Goal: Information Seeking & Learning: Learn about a topic

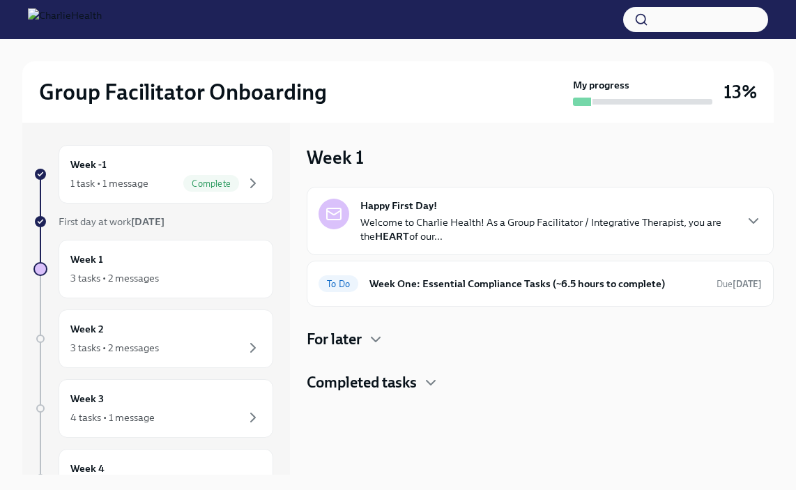
scroll to position [24, 0]
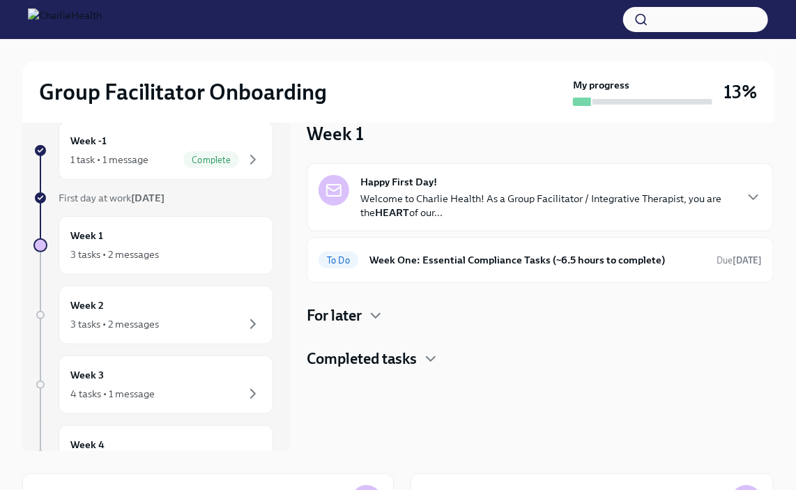
click at [750, 376] on div "Week 1 Happy First Day! Welcome to Charlie Health! As a Group Facilitator / Int…" at bounding box center [540, 275] width 467 height 352
click at [193, 322] on div "3 tasks • 2 messages" at bounding box center [165, 324] width 191 height 17
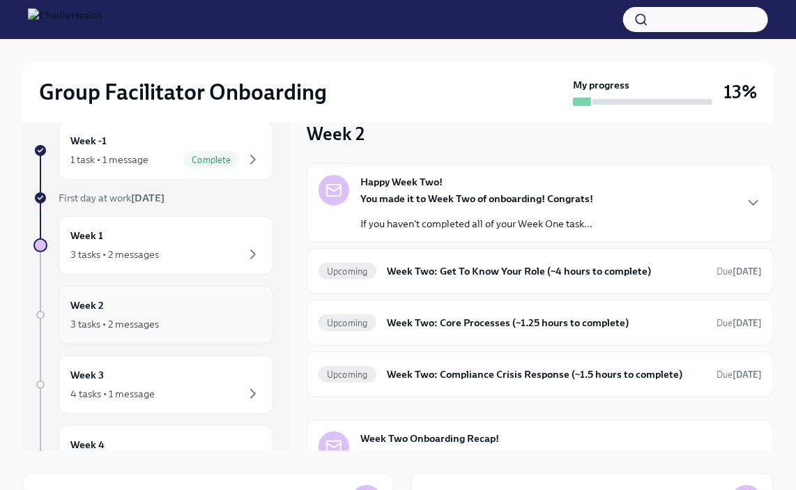
scroll to position [35, 0]
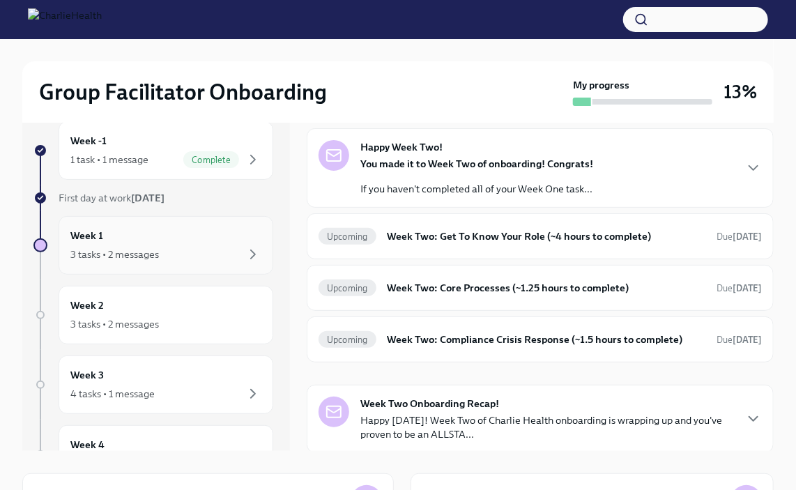
click at [172, 251] on div "3 tasks • 2 messages" at bounding box center [165, 254] width 191 height 17
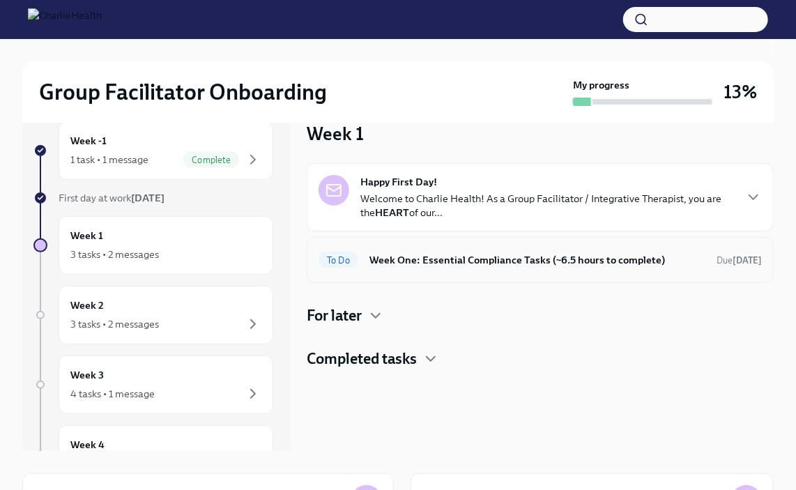
click at [641, 254] on h6 "Week One: Essential Compliance Tasks (~6.5 hours to complete)" at bounding box center [537, 259] width 336 height 15
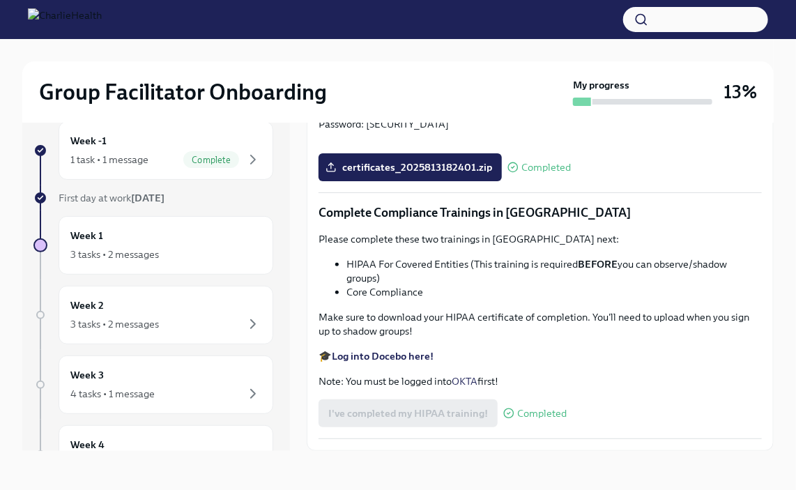
scroll to position [3058, 0]
click at [89, 327] on div "3 tasks • 2 messages" at bounding box center [114, 324] width 89 height 14
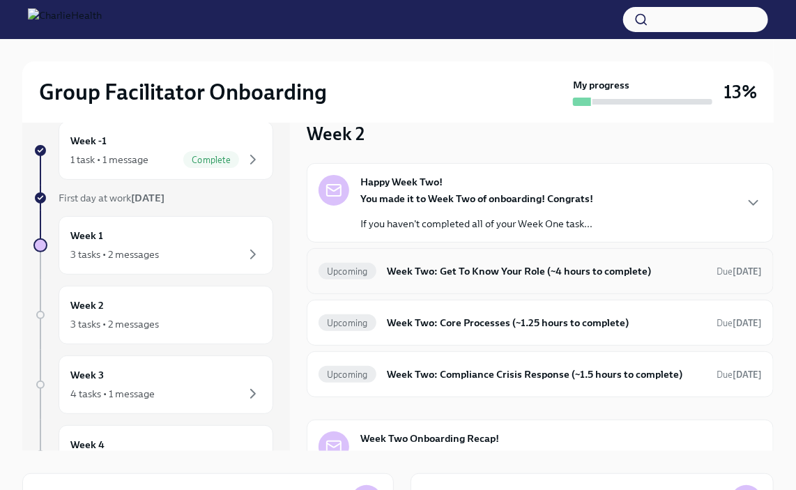
click at [390, 278] on div "Upcoming Week Two: Get To Know Your Role (~4 hours to complete) Due [DATE]" at bounding box center [540, 271] width 443 height 22
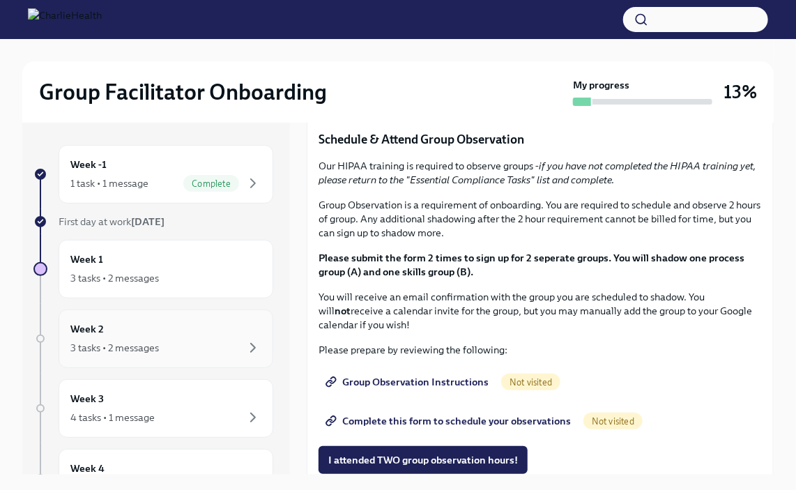
click at [195, 341] on div "3 tasks • 2 messages" at bounding box center [165, 347] width 191 height 17
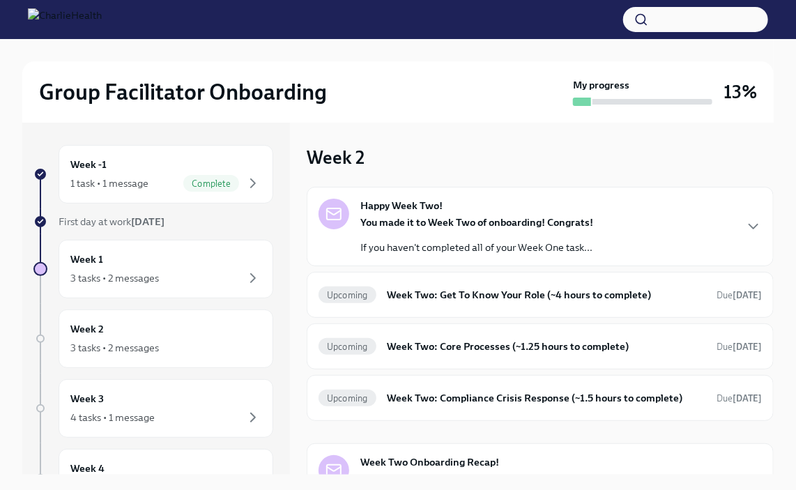
scroll to position [35, 0]
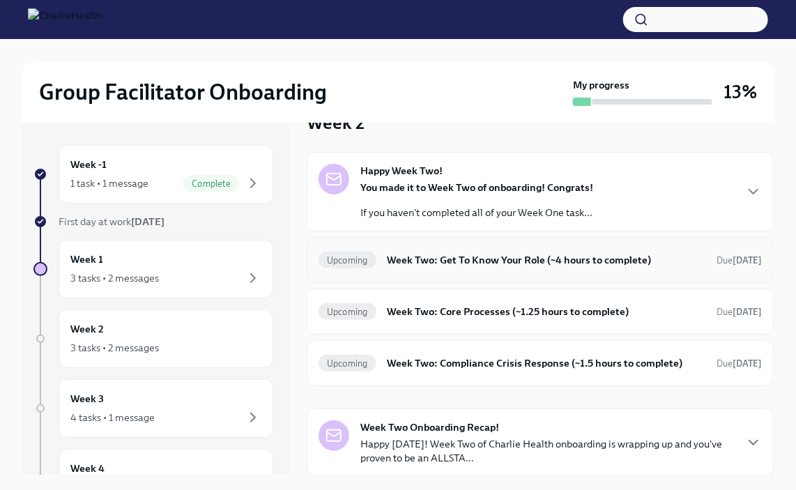
click at [488, 259] on h6 "Week Two: Get To Know Your Role (~4 hours to complete)" at bounding box center [547, 259] width 318 height 15
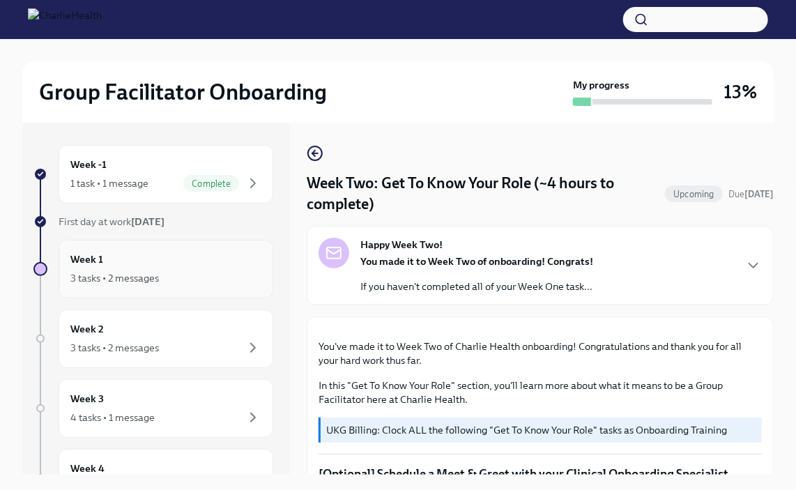
click at [103, 282] on div "3 tasks • 2 messages" at bounding box center [114, 278] width 89 height 14
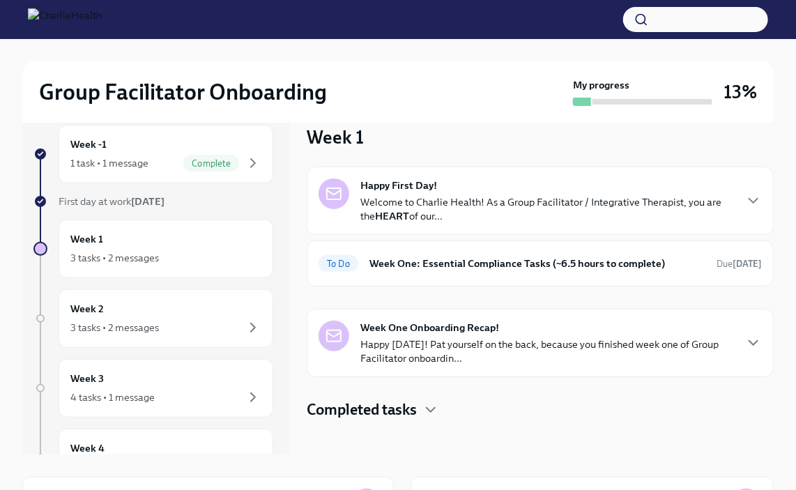
scroll to position [20, 0]
click at [352, 270] on div "To Do" at bounding box center [339, 264] width 40 height 17
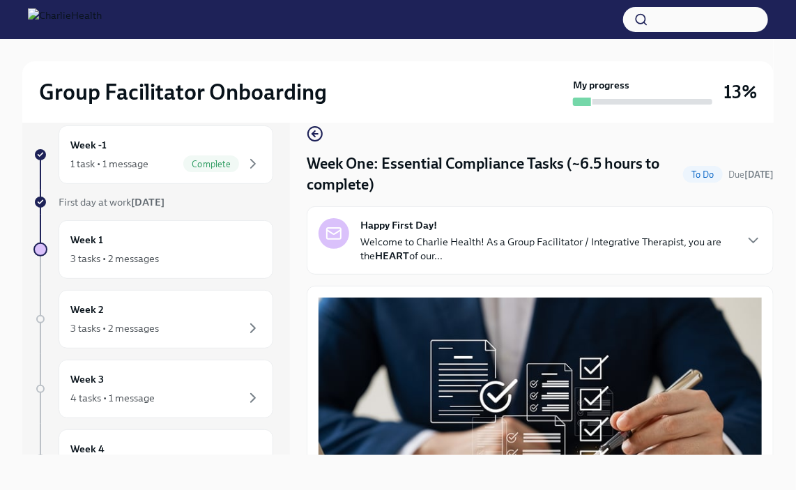
click at [26, 63] on div "Group Facilitator Onboarding My progress 13%" at bounding box center [397, 91] width 751 height 61
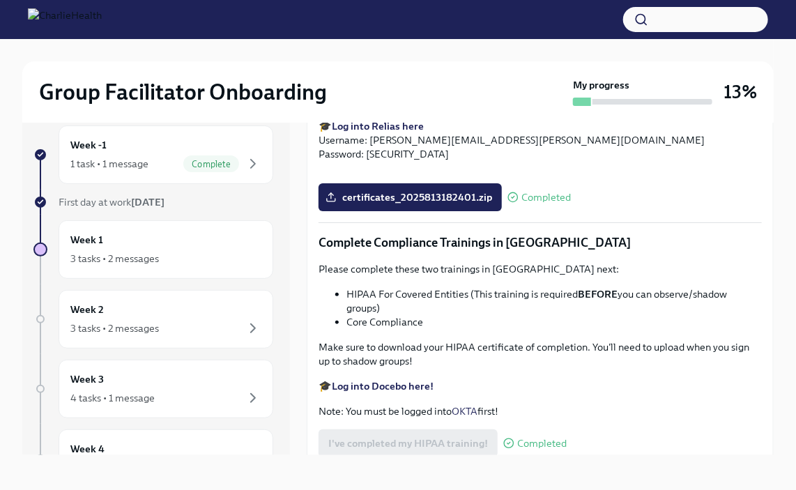
click at [67, 63] on div "Group Facilitator Onboarding My progress 13%" at bounding box center [397, 91] width 751 height 61
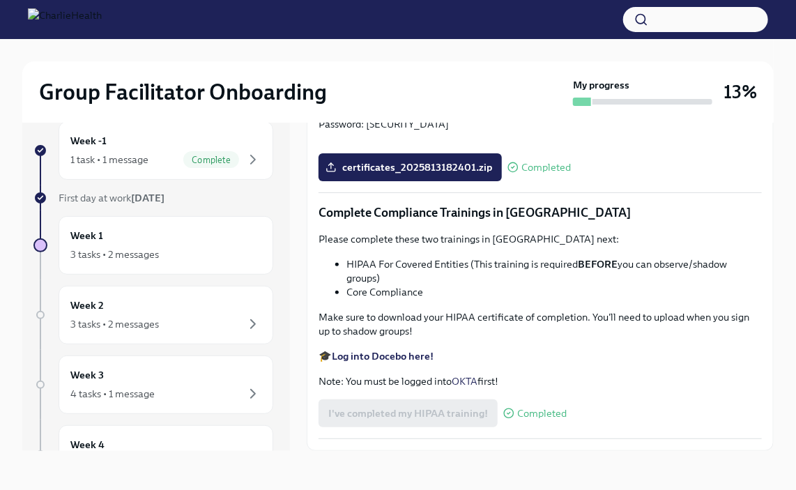
scroll to position [3058, 0]
